Goal: Transaction & Acquisition: Subscribe to service/newsletter

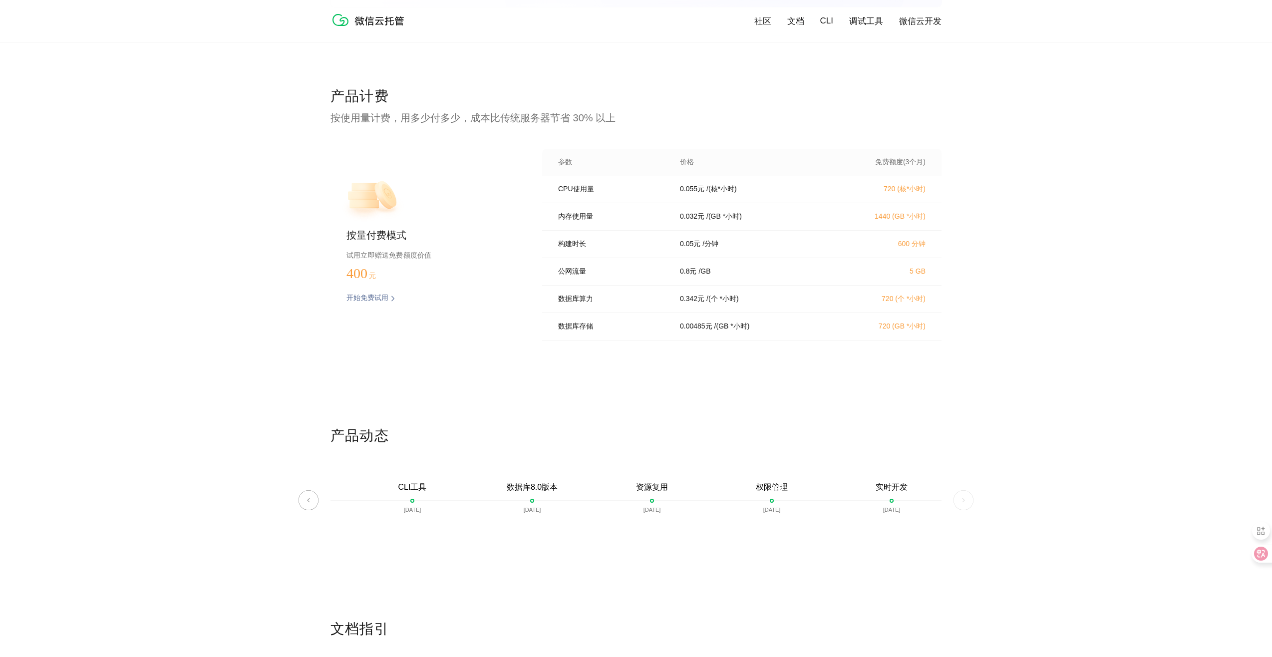
scroll to position [1964, 0]
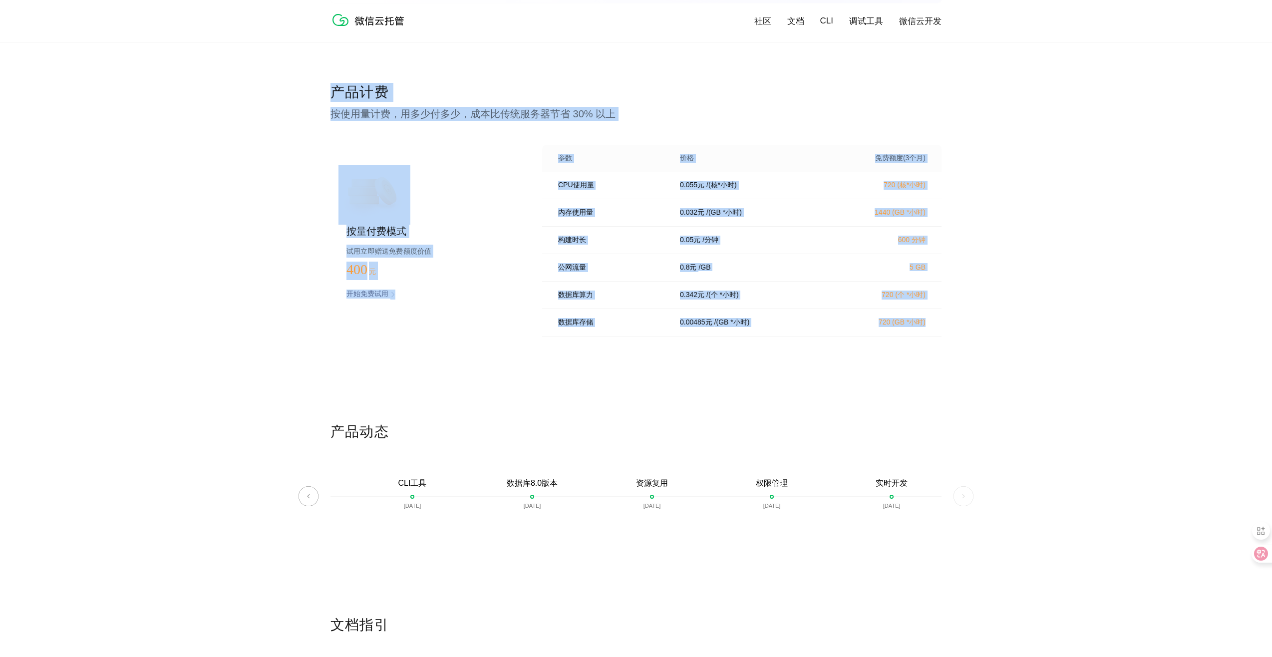
drag, startPoint x: 333, startPoint y: 90, endPoint x: 944, endPoint y: 317, distance: 652.3
click at [944, 317] on div "产品计费 按使用量计费，用多少付多少，成本比传统服务器节省 30% 以上 按量付费模式 试用立即赠送免费额度价值 400 元 开始免费试用 预估费用 参数 价…" at bounding box center [636, 253] width 1272 height 340
copy div "产品计费 按使用量计费，用多少付多少，成本比传统服务器节省 30% 以上 按量付费模式 试用立即赠送免费额度价值 400 元 开始免费试用 预估费用 参数 价…"
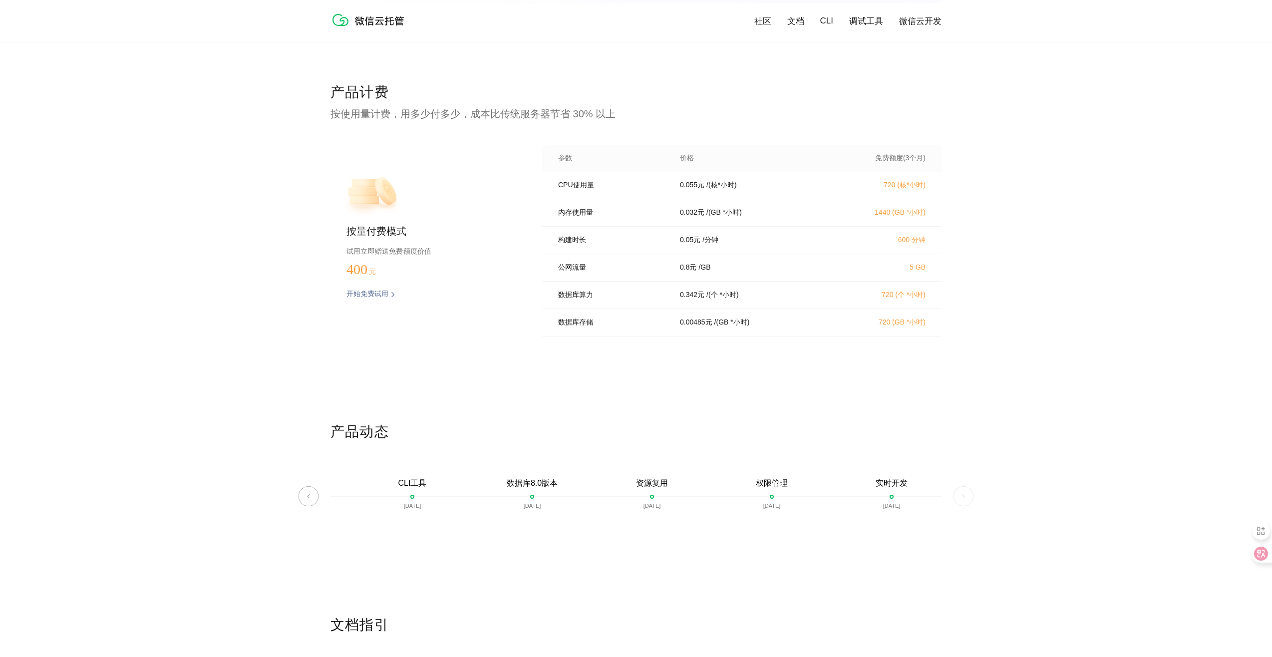
click at [638, 389] on div "产品计费 按使用量计费，用多少付多少，成本比传统服务器节省 30% 以上 按量付费模式 试用立即赠送免费额度价值 400 元 开始免费试用 预估费用 参数 价…" at bounding box center [636, 253] width 611 height 340
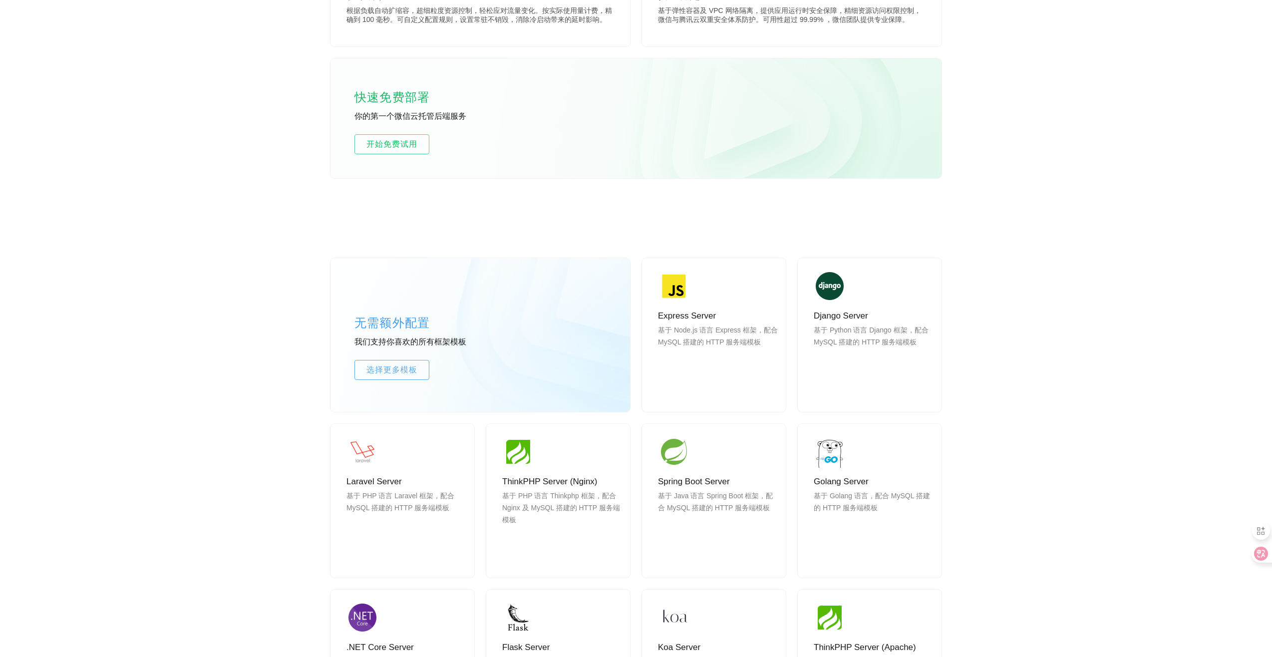
scroll to position [0, 0]
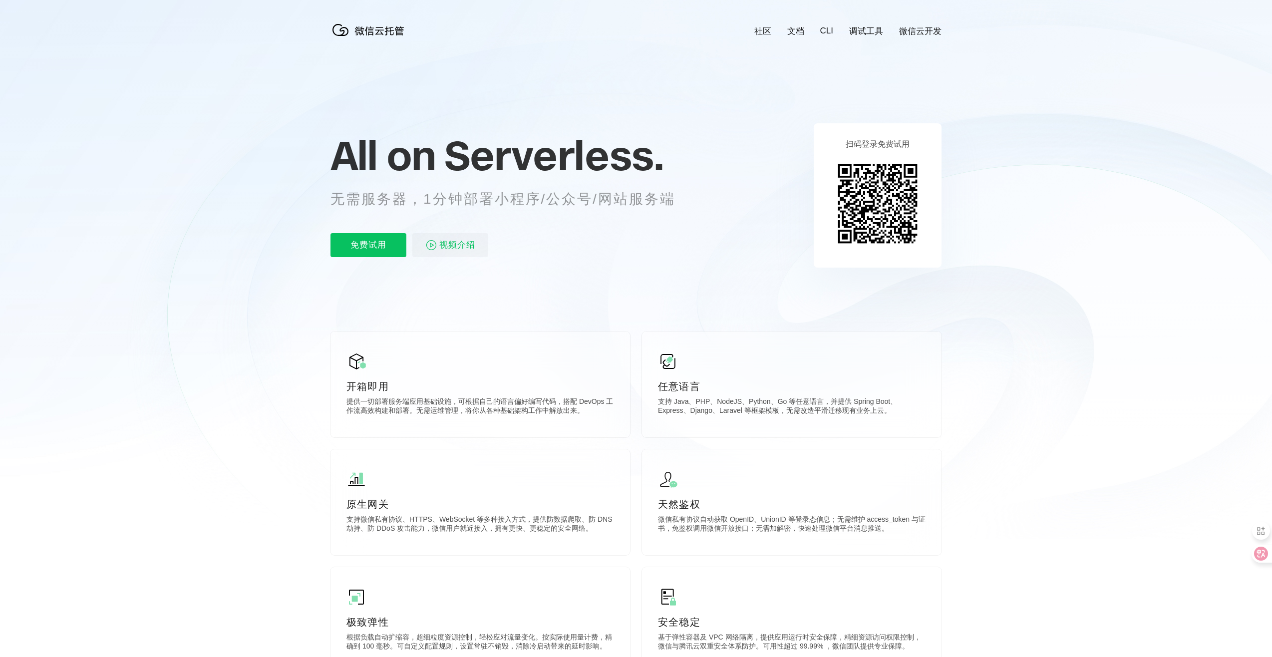
click at [1050, 119] on icon at bounding box center [636, 269] width 959 height 539
click at [377, 247] on p "免费试用" at bounding box center [369, 245] width 76 height 24
